Goal: Obtain resource: Obtain resource

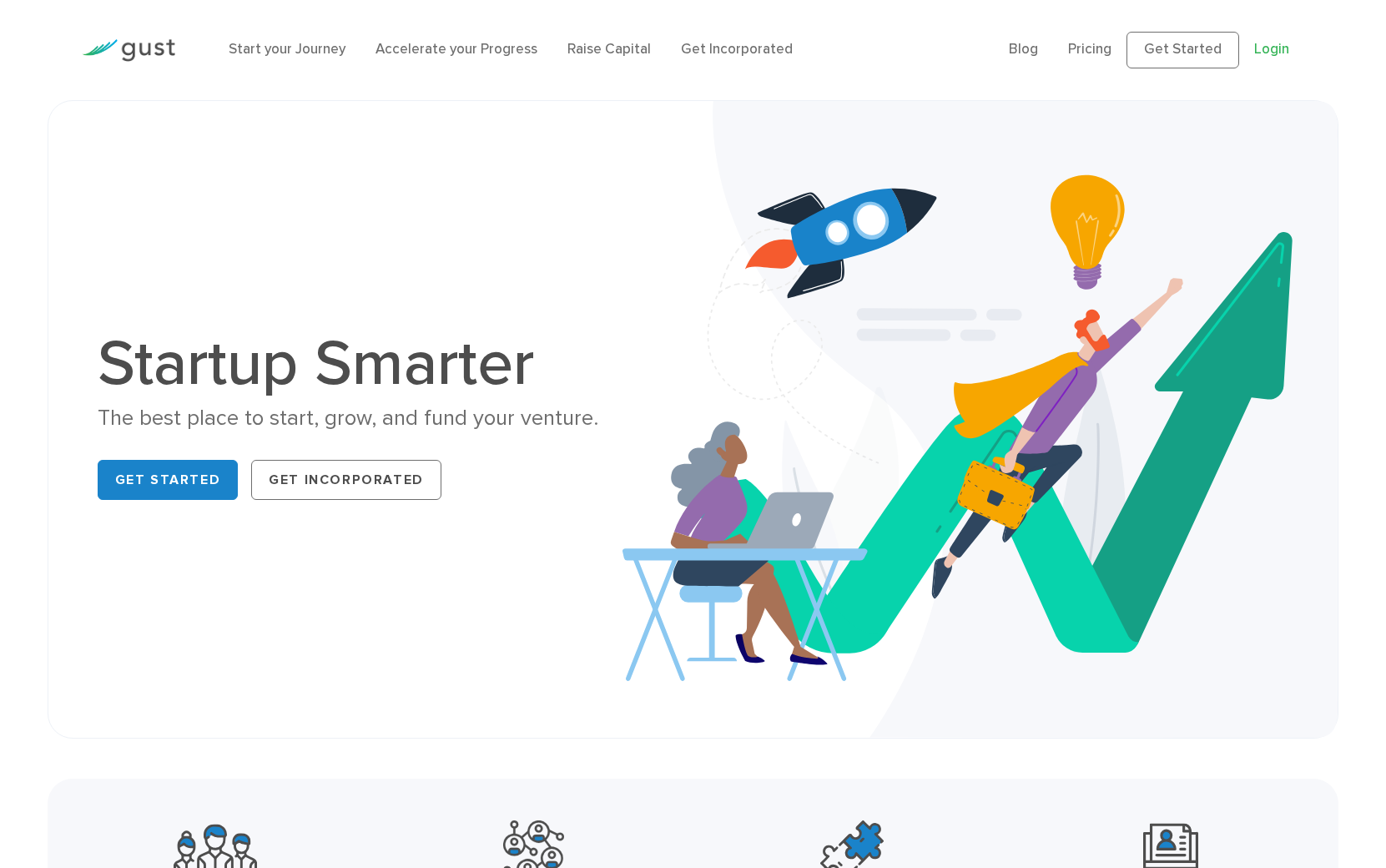
drag, startPoint x: 1292, startPoint y: 40, endPoint x: 1285, endPoint y: 49, distance: 11.4
click at [1287, 44] on ul "Blog FAQ Pricing Get Started Login Login" at bounding box center [1156, 50] width 296 height 37
click at [1277, 56] on link "Login" at bounding box center [1271, 49] width 35 height 16
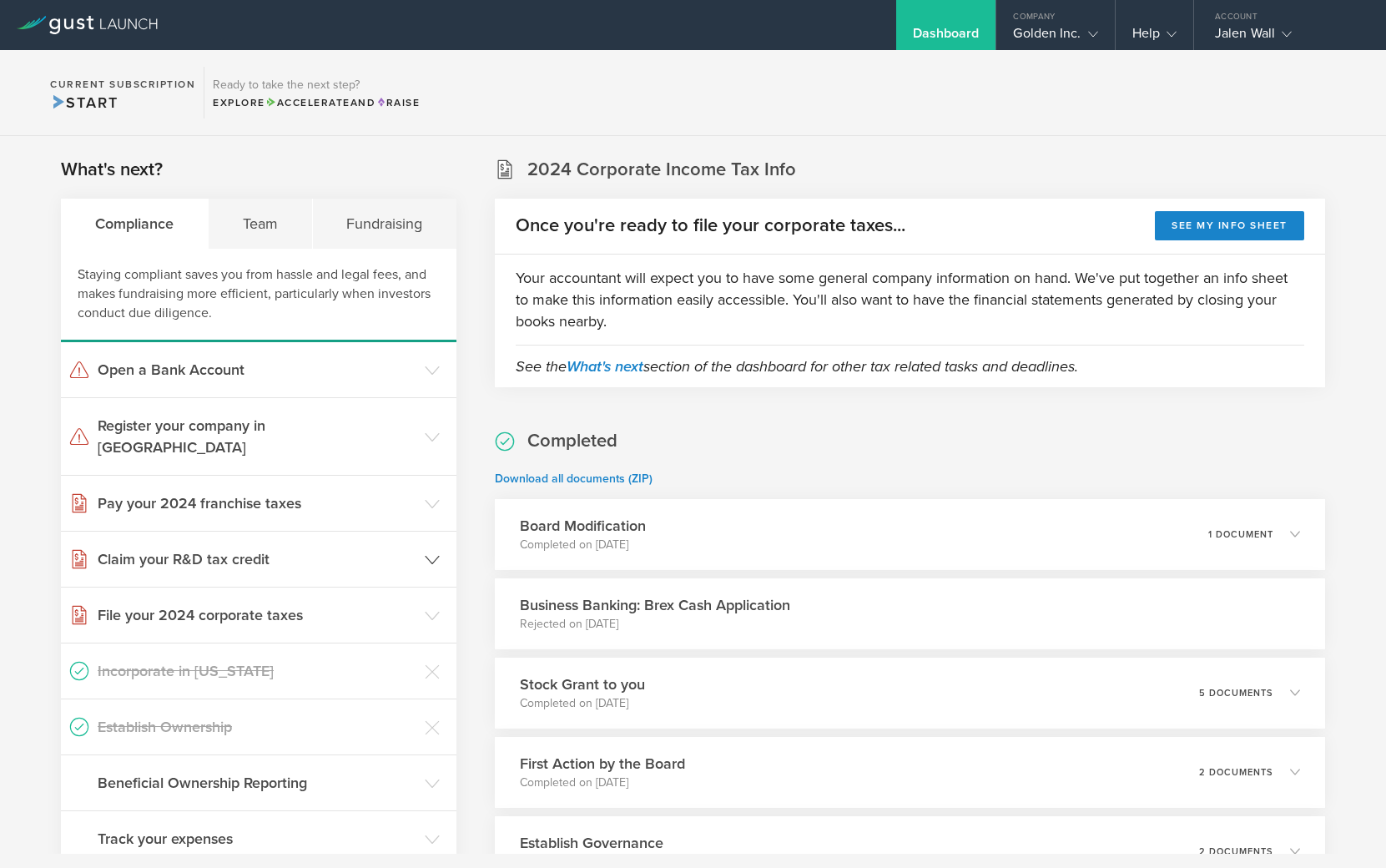
click at [409, 548] on h3 "Claim your R&D tax credit" at bounding box center [257, 559] width 319 height 22
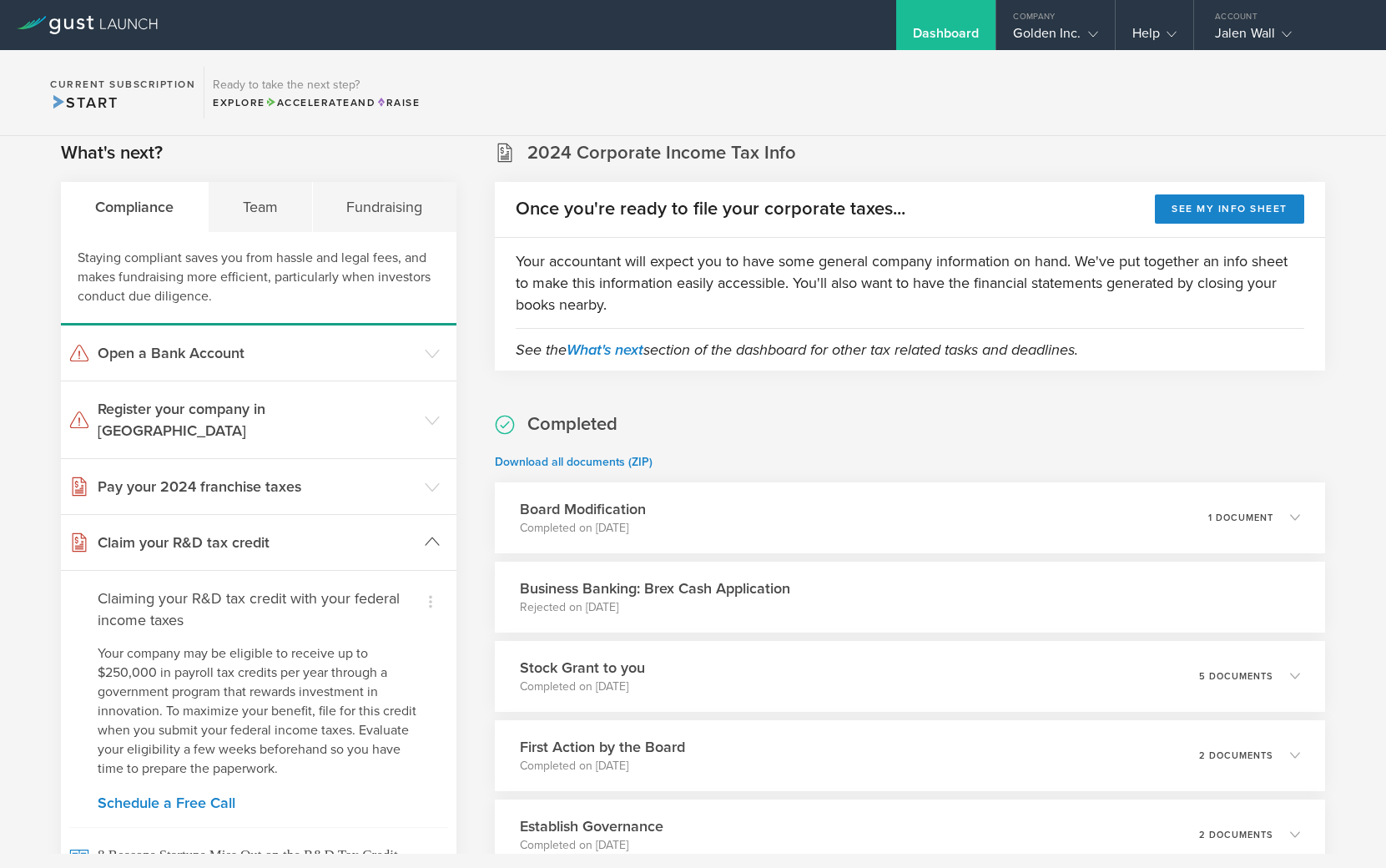
scroll to position [20, 0]
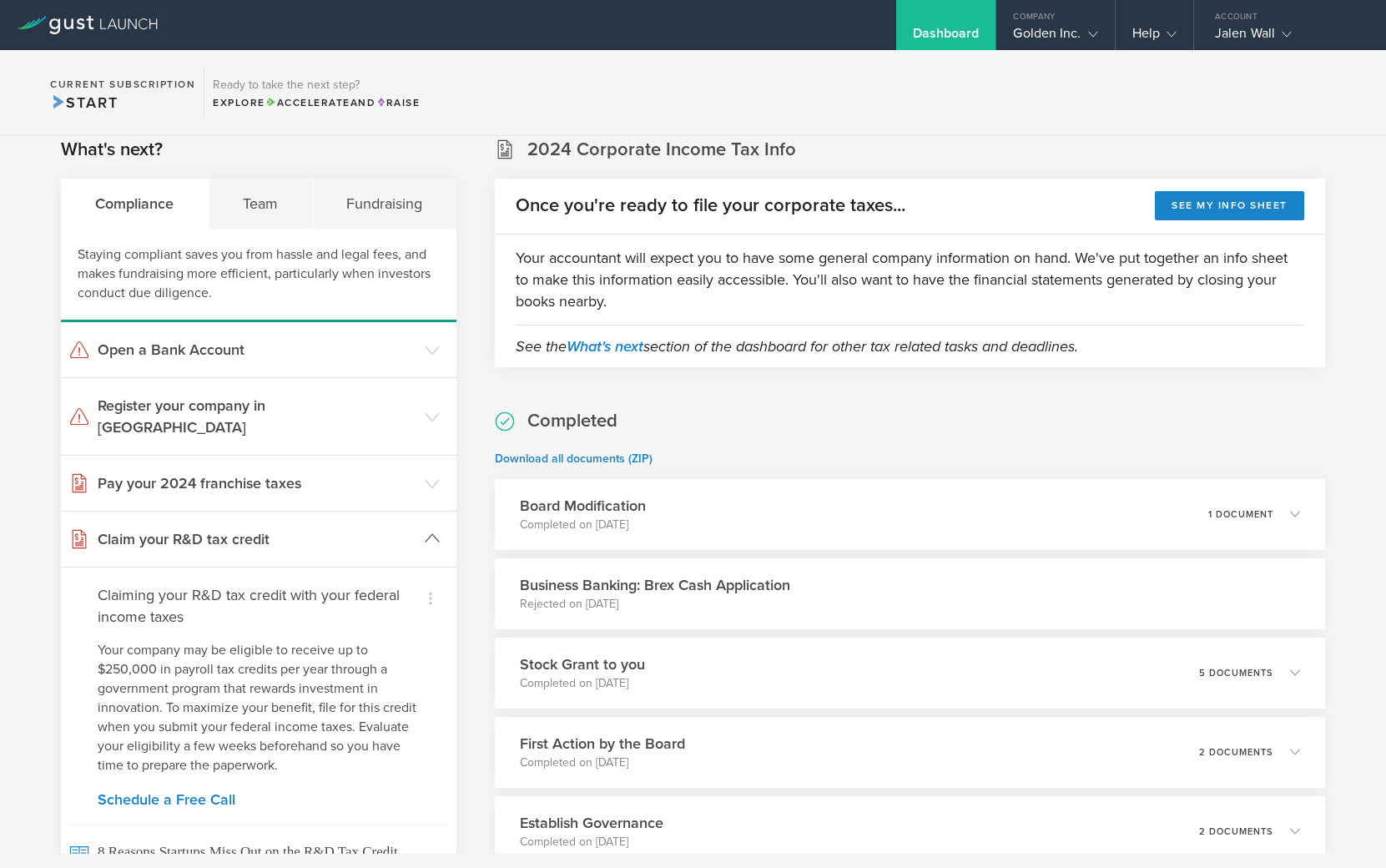
click at [421, 529] on header "Claim your R&D tax credit" at bounding box center [259, 539] width 396 height 55
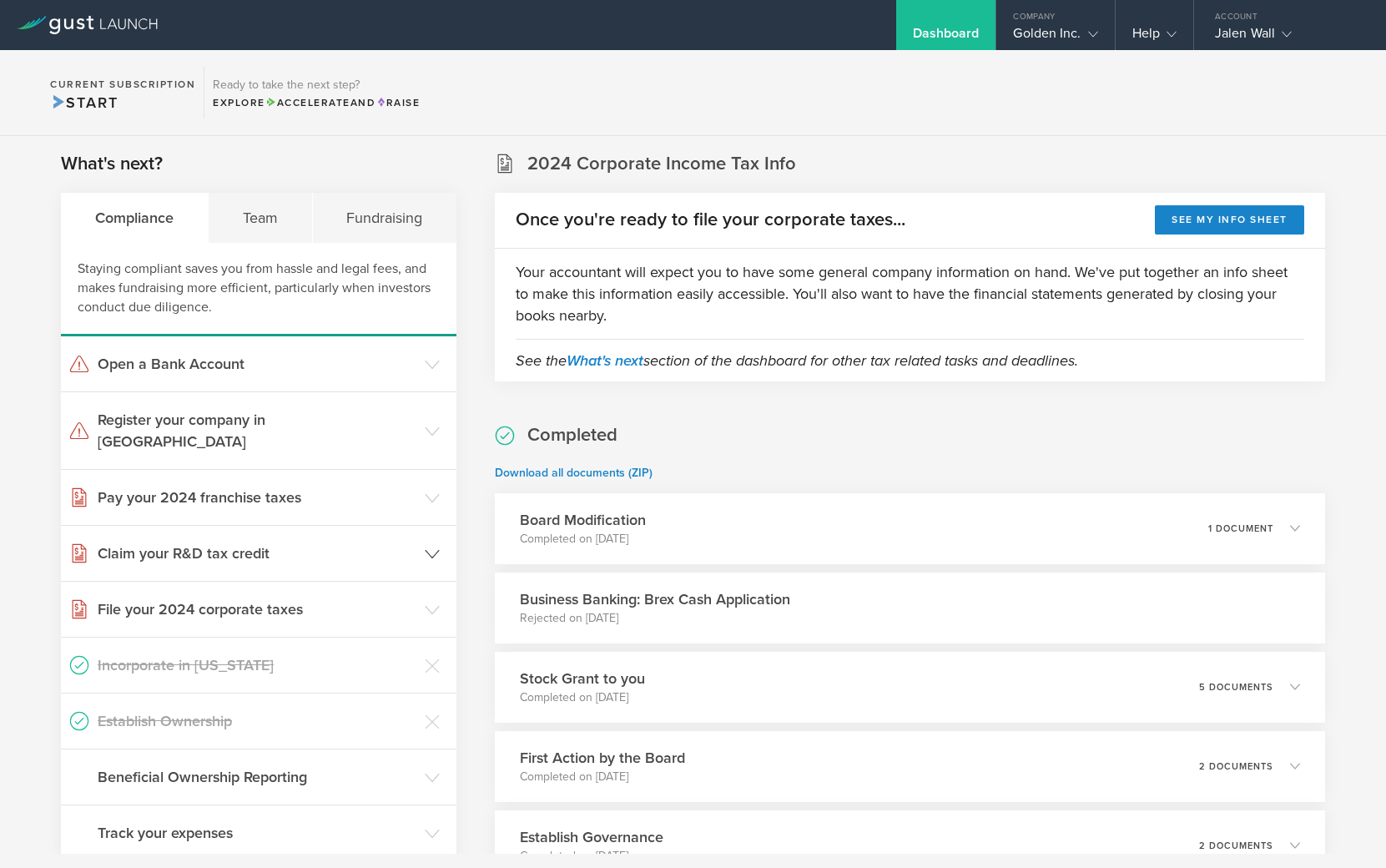
scroll to position [0, 0]
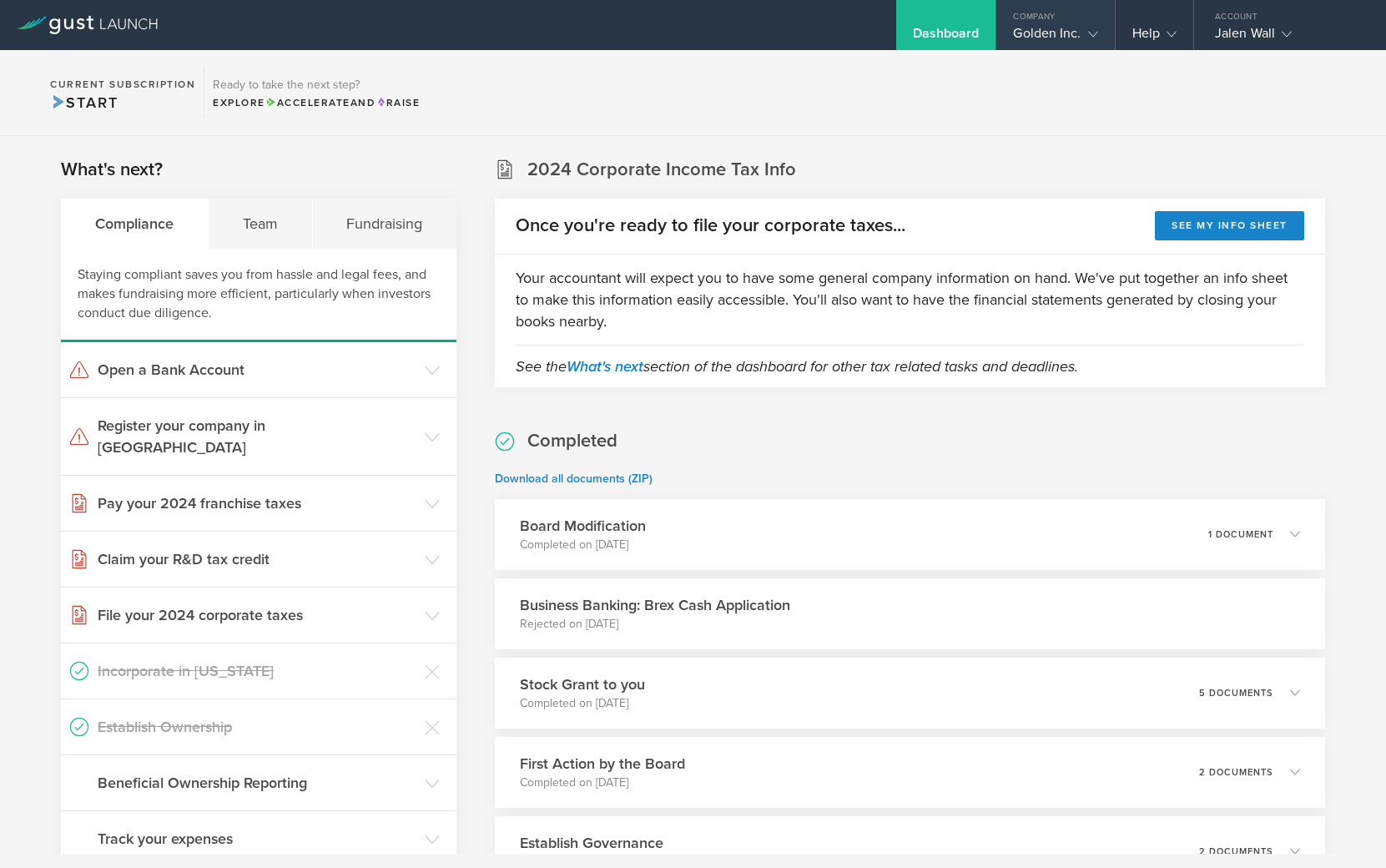
click at [1068, 32] on div "Golden Inc." at bounding box center [1055, 38] width 84 height 25
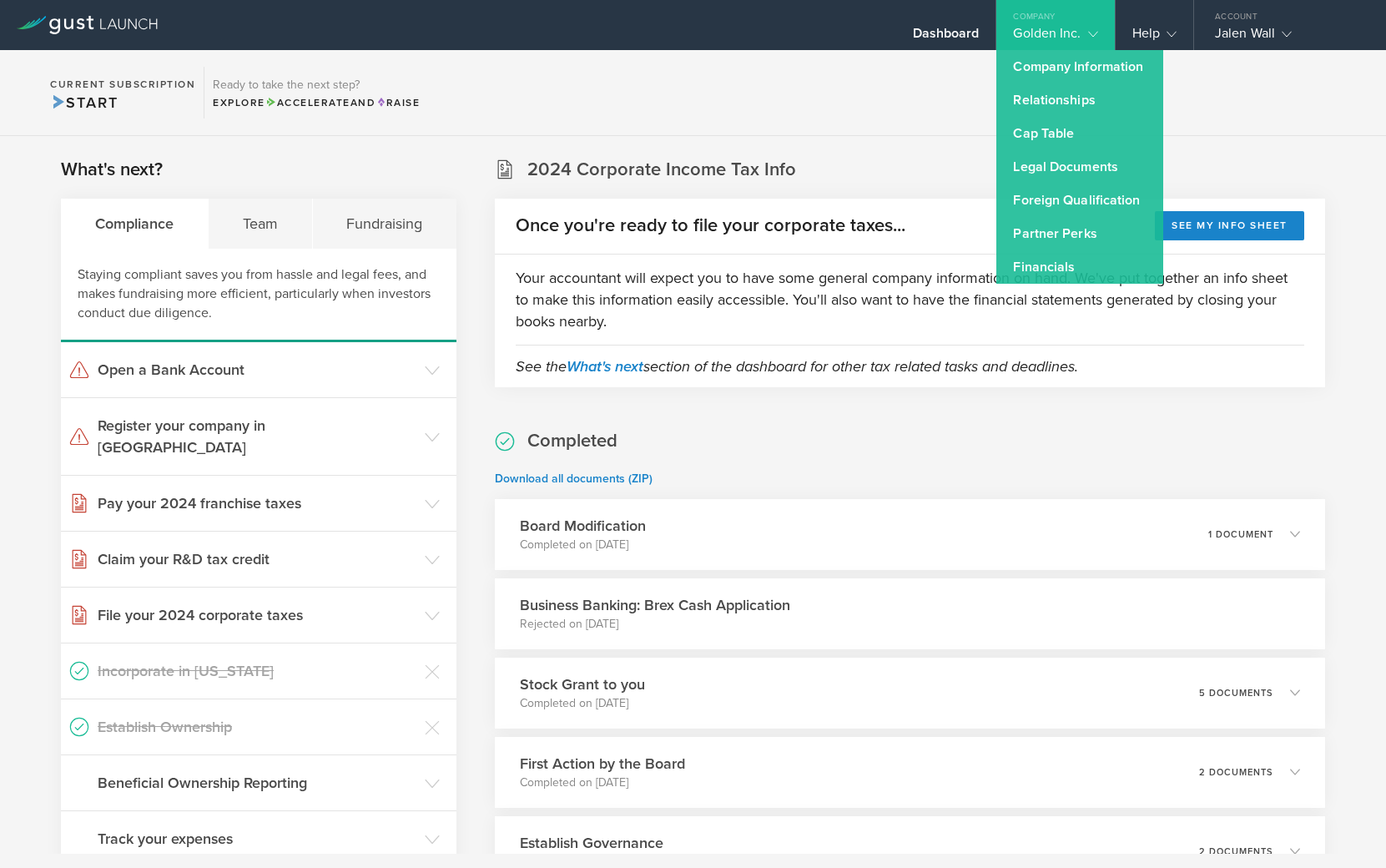
click at [1076, 231] on link "Partner Perks" at bounding box center [1080, 233] width 167 height 33
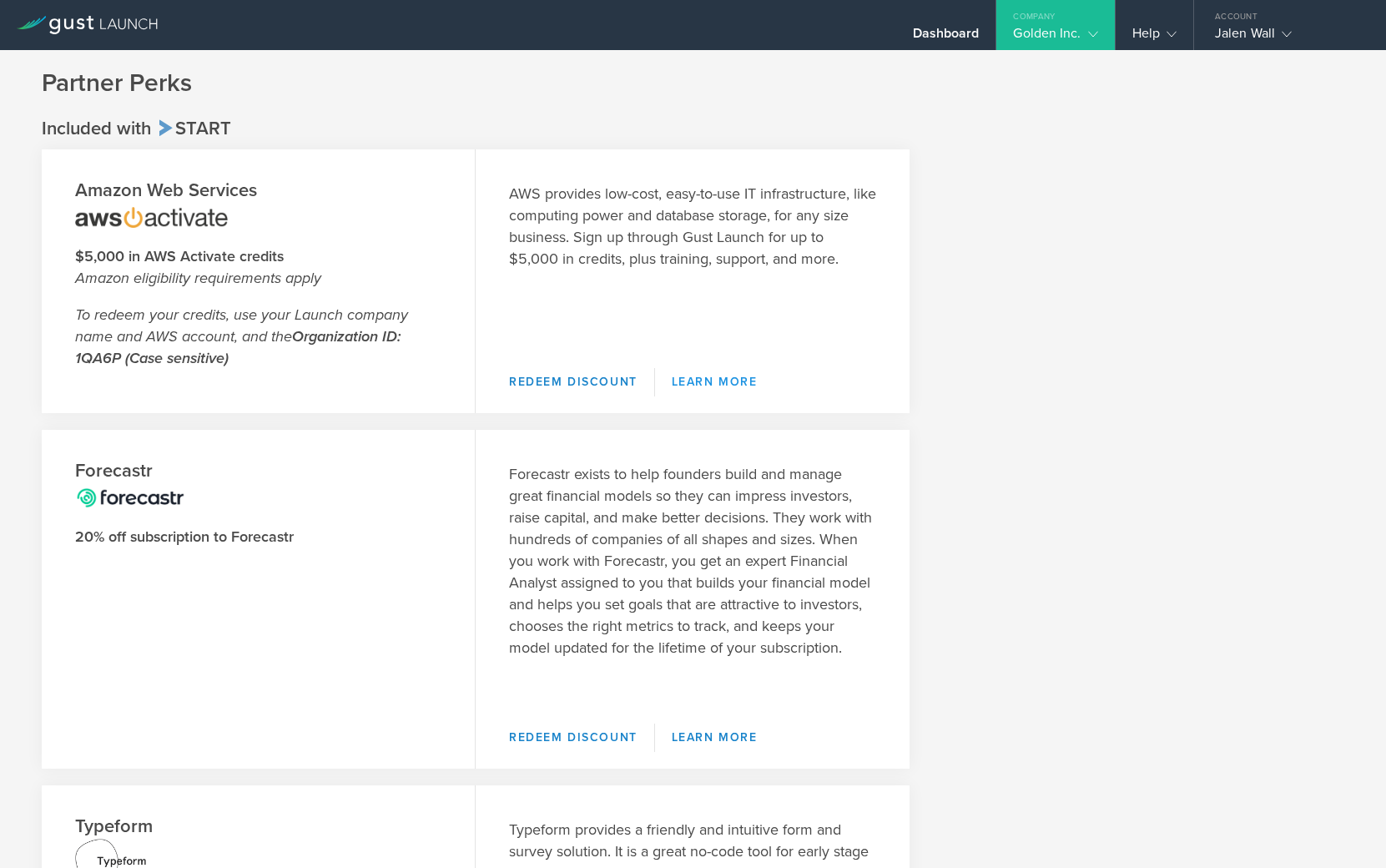
click at [708, 384] on link "Learn More" at bounding box center [715, 382] width 119 height 28
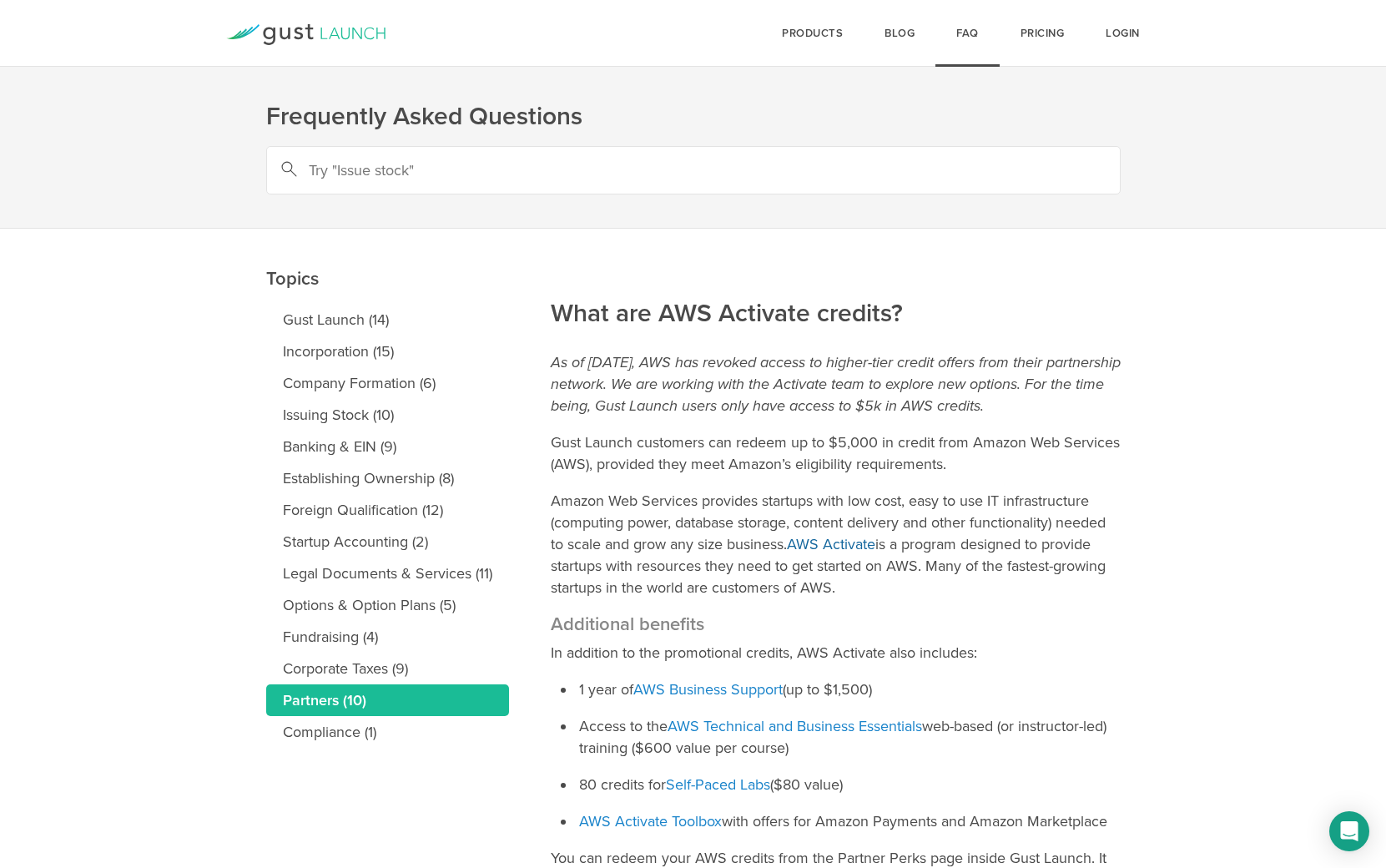
click at [821, 544] on link "AWS Activate" at bounding box center [831, 544] width 89 height 18
